Goal: Transaction & Acquisition: Purchase product/service

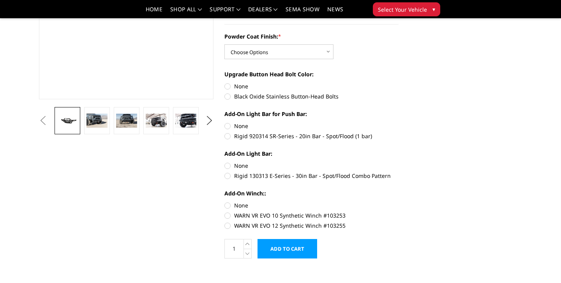
scroll to position [175, 0]
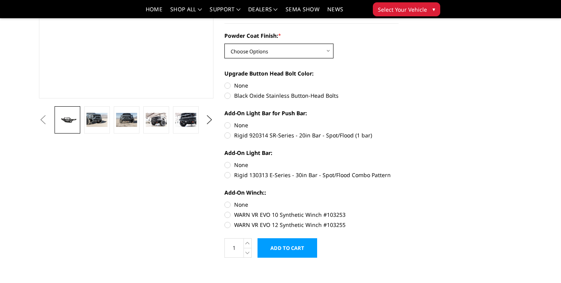
select select "2766"
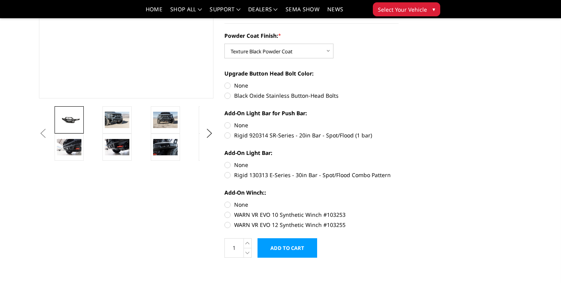
click at [230, 135] on label "Rigid 920314 SR-Series - 20in Bar - Spot/Flood (1 bar)" at bounding box center [311, 135] width 175 height 8
click at [399, 122] on input "Rigid 920314 SR-Series - 20in Bar - Spot/Flood (1 bar)" at bounding box center [399, 121] width 0 height 0
radio input "true"
click at [226, 175] on label "Rigid 130313 E-Series - 30in Bar - Spot/Flood Combo Pattern" at bounding box center [311, 175] width 175 height 8
click at [399, 161] on input "Rigid 130313 E-Series - 30in Bar - Spot/Flood Combo Pattern" at bounding box center [399, 161] width 0 height 0
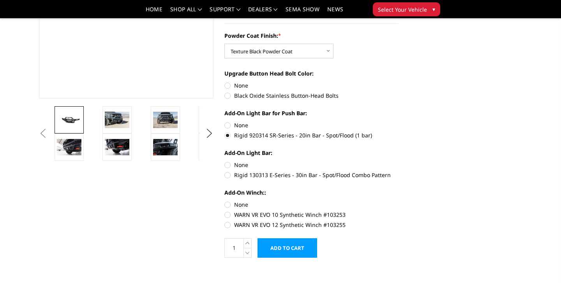
radio input "true"
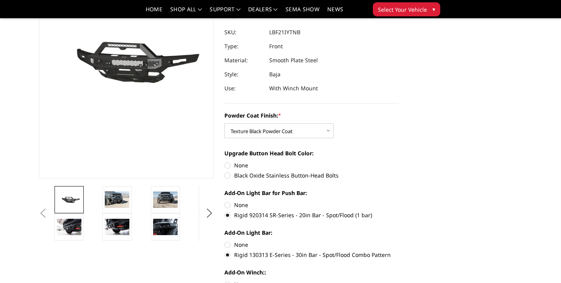
scroll to position [95, 0]
click at [228, 204] on label "None" at bounding box center [311, 205] width 175 height 8
click at [225, 201] on input "None" at bounding box center [224, 201] width 0 height 0
radio input "true"
click at [228, 245] on label "None" at bounding box center [311, 244] width 175 height 8
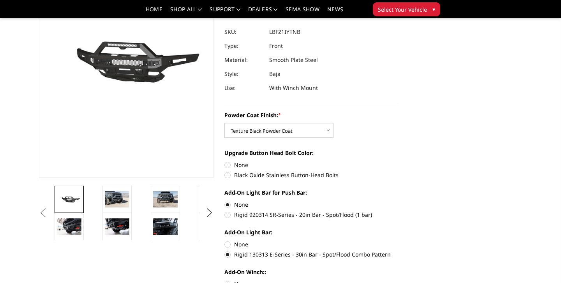
click at [225, 241] on input "None" at bounding box center [224, 240] width 0 height 0
radio input "true"
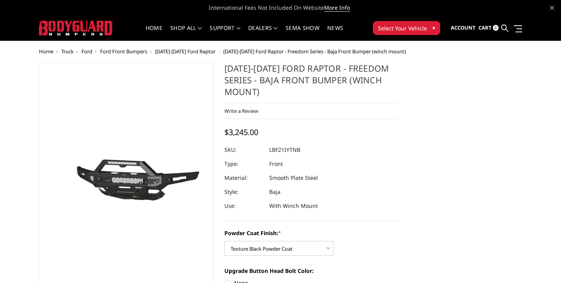
scroll to position [0, 0]
